Goal: Transaction & Acquisition: Purchase product/service

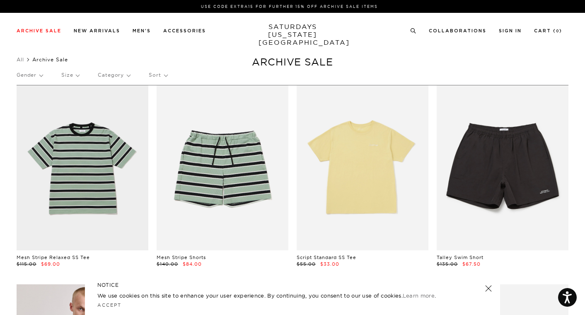
click at [30, 76] on p "Gender" at bounding box center [30, 74] width 26 height 19
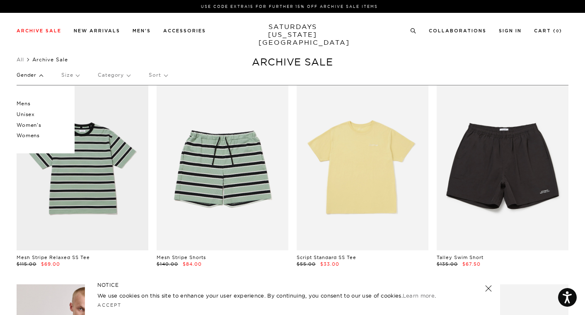
click at [223, 59] on ul "All Archive Sale" at bounding box center [293, 59] width 552 height 8
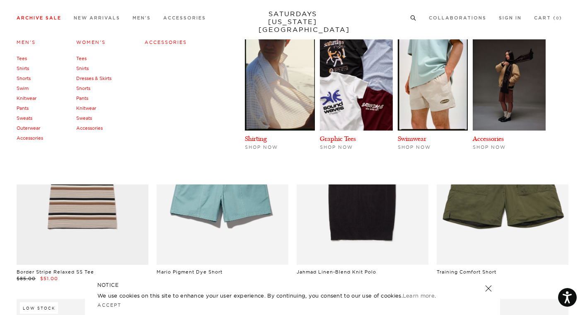
scroll to position [1177, 0]
click at [95, 40] on link "Women's" at bounding box center [90, 42] width 29 height 6
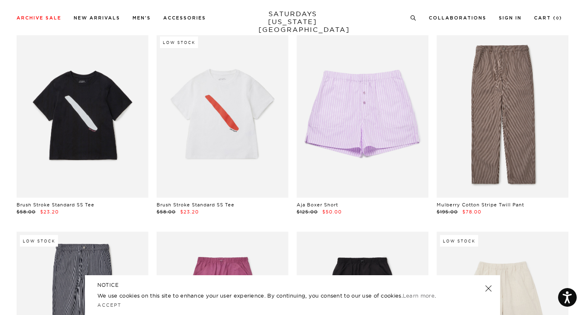
scroll to position [649, 0]
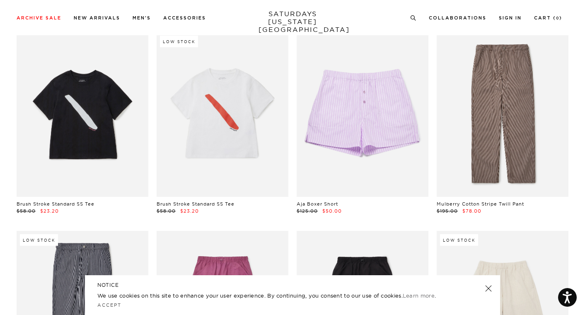
click at [487, 289] on link at bounding box center [488, 288] width 12 height 12
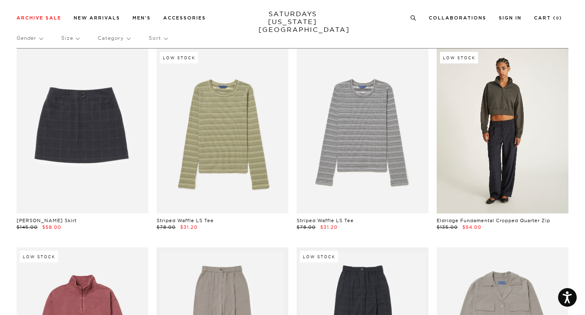
scroll to position [4, 0]
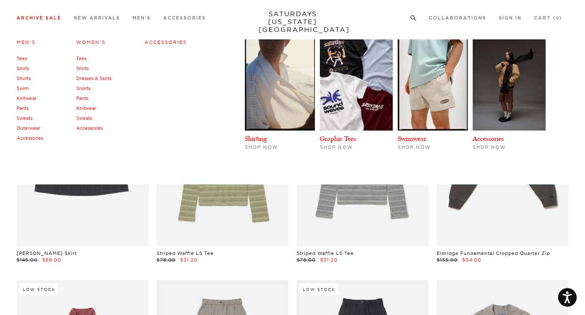
click at [180, 41] on link "Accessories" at bounding box center [166, 42] width 42 height 6
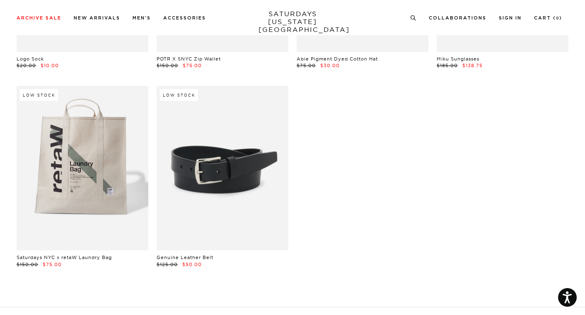
scroll to position [596, 0]
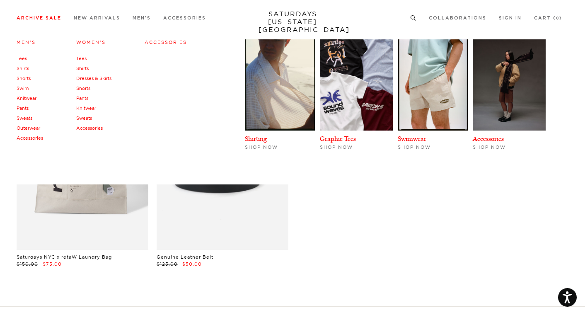
click at [29, 141] on link "Accessories" at bounding box center [30, 138] width 27 height 6
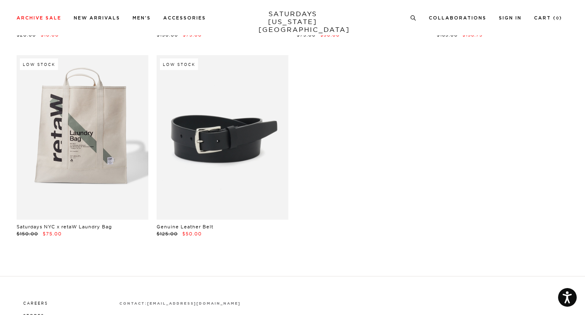
scroll to position [635, 0]
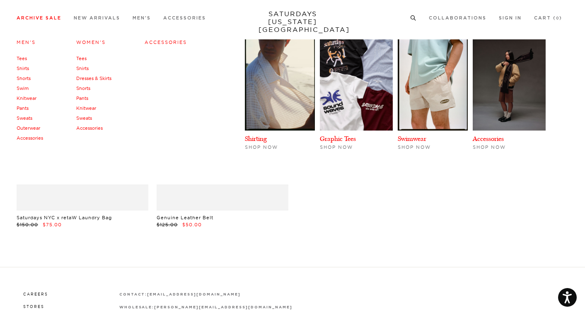
click at [88, 127] on link "Accessories" at bounding box center [89, 128] width 27 height 6
